Goal: Transaction & Acquisition: Purchase product/service

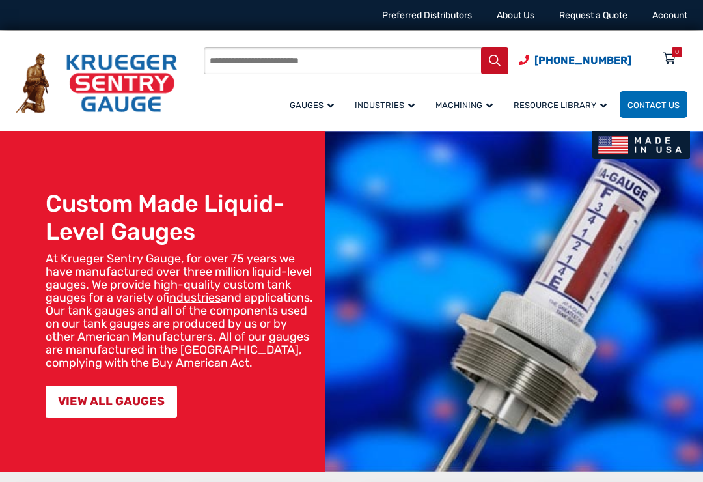
click at [217, 417] on div "Custom Made Liquid-Level Gauges At [PERSON_NAME] Sentry Gauge, for over 75 year…" at bounding box center [162, 301] width 325 height 341
click at [124, 415] on link "VIEW ALL GAUGES" at bounding box center [112, 401] width 132 height 32
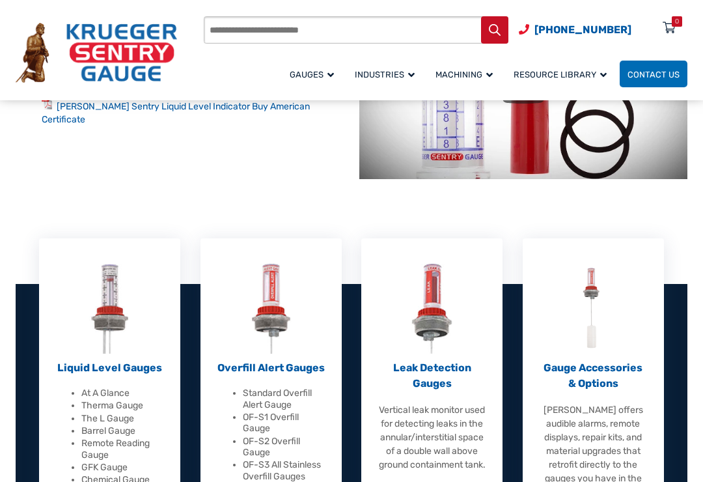
scroll to position [230, 0]
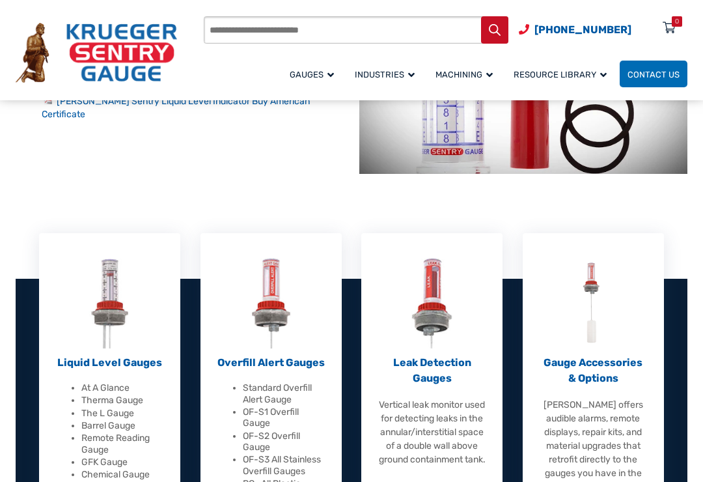
click at [97, 365] on p "Liquid Level Gauges" at bounding box center [109, 363] width 109 height 16
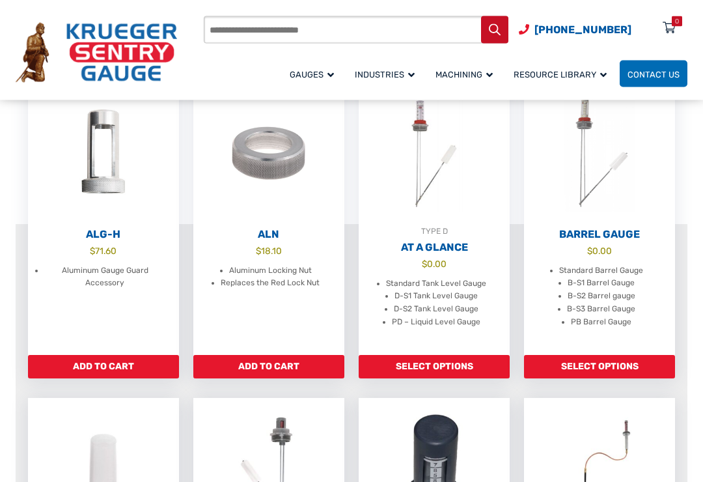
scroll to position [447, 0]
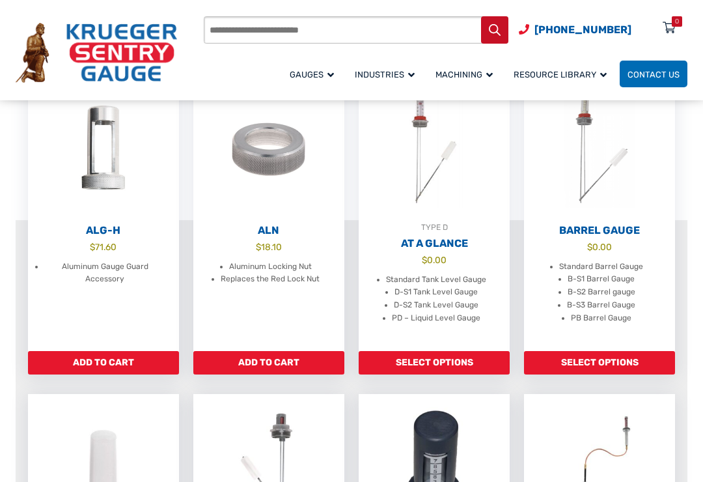
click at [417, 367] on link "Select options" at bounding box center [434, 362] width 151 height 23
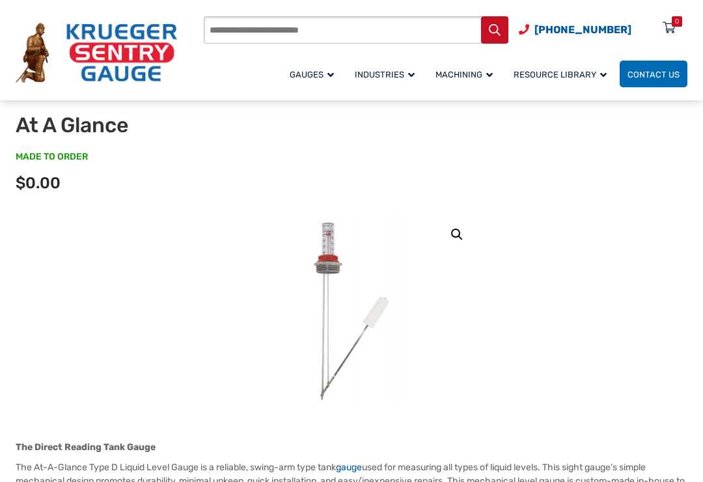
scroll to position [60, 0]
click at [437, 236] on link at bounding box center [351, 309] width 255 height 195
click at [439, 238] on link at bounding box center [351, 309] width 255 height 195
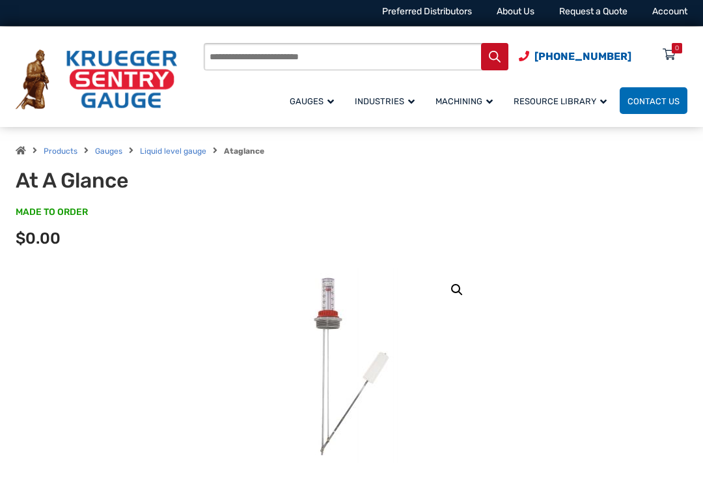
scroll to position [0, 0]
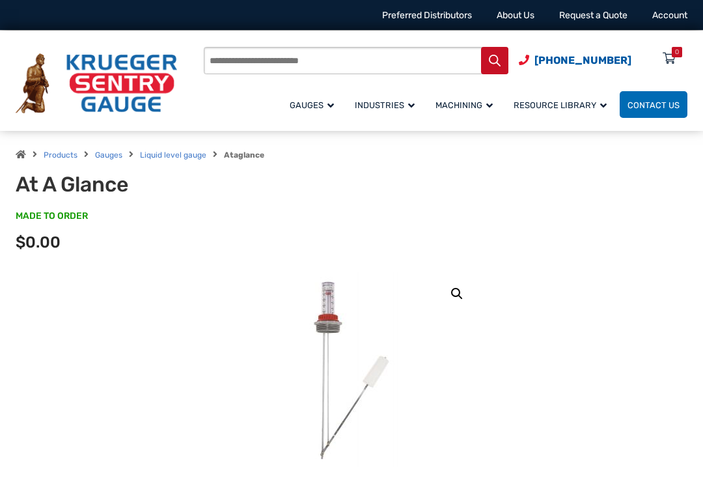
click at [165, 158] on link "Liquid level gauge" at bounding box center [173, 154] width 66 height 9
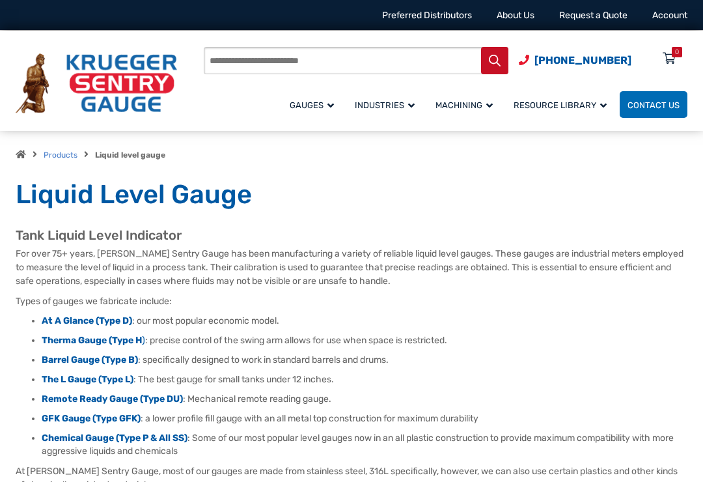
click at [70, 319] on strong "At A Glance (Type D)" at bounding box center [87, 320] width 90 height 11
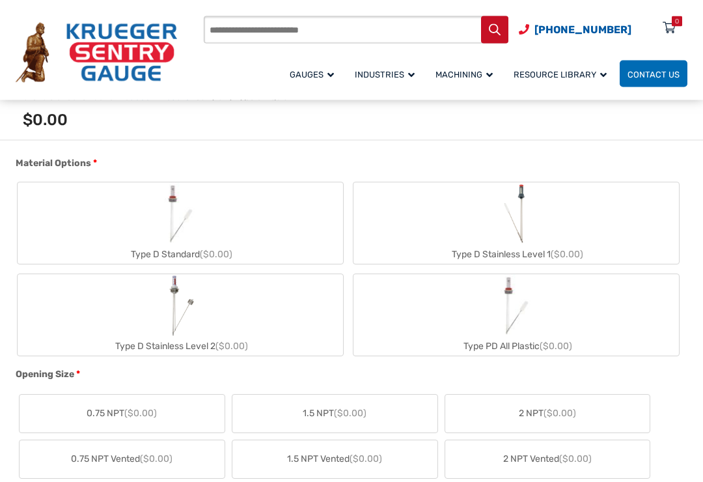
scroll to position [490, 0]
click at [193, 225] on img "Type D Standard" at bounding box center [180, 211] width 62 height 62
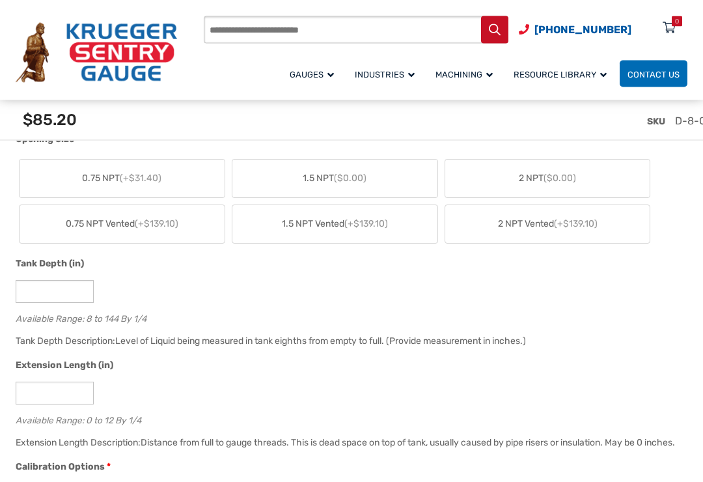
scroll to position [768, 0]
click at [58, 296] on input "*" at bounding box center [55, 290] width 78 height 23
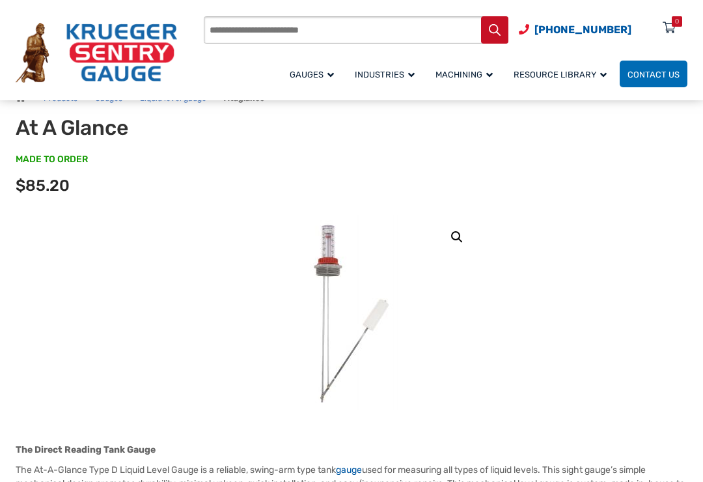
scroll to position [0, 0]
